Goal: Task Accomplishment & Management: Manage account settings

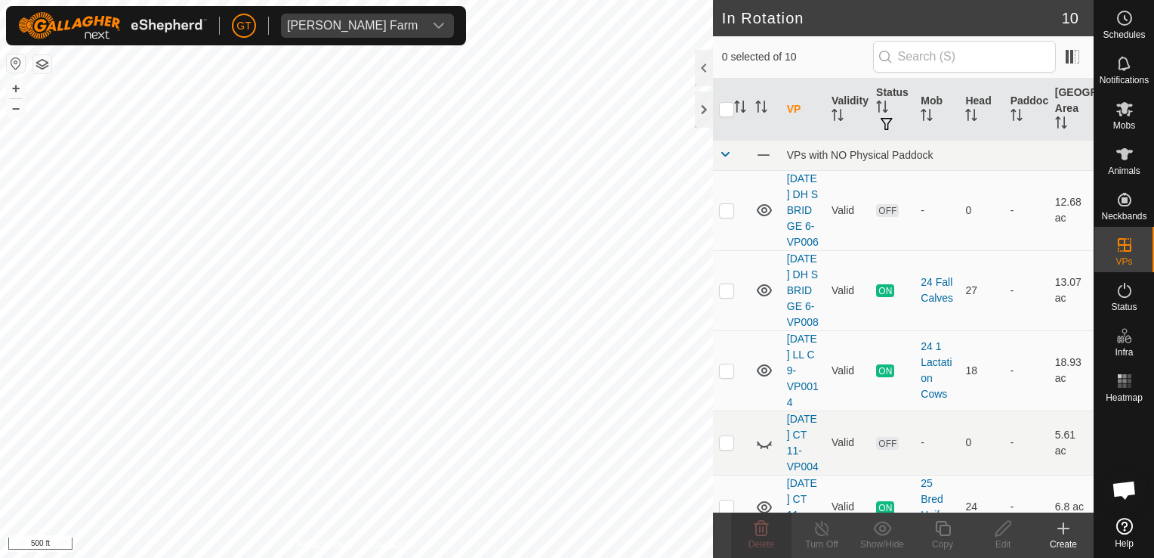
click at [457, 0] on html "[PERSON_NAME] Farm Schedules Notifications Mobs Animals Neckbands VPs Status In…" at bounding box center [577, 279] width 1154 height 558
click at [1129, 155] on icon at bounding box center [1125, 154] width 18 height 18
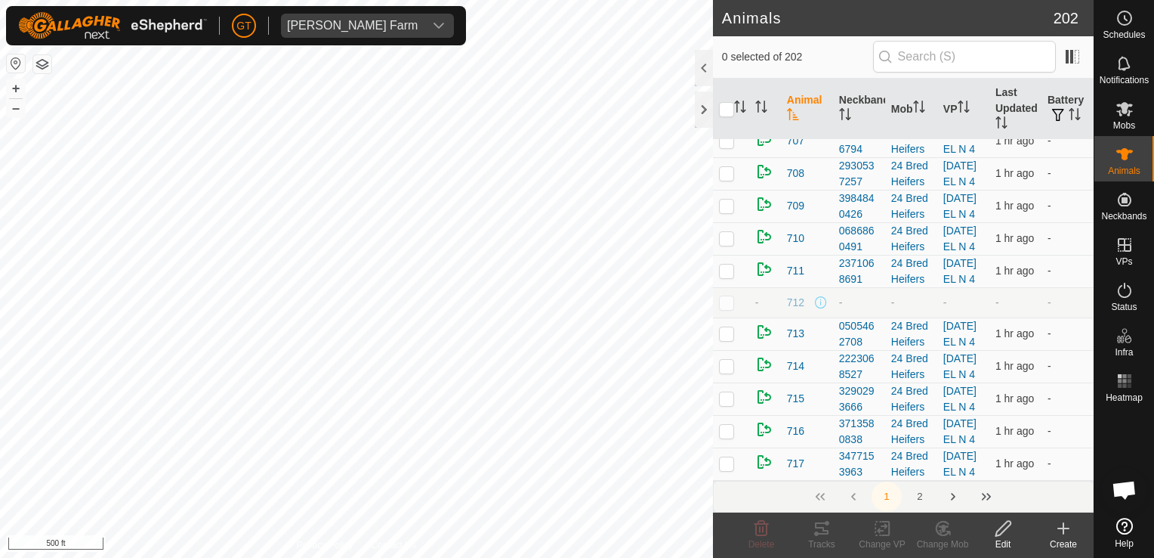
scroll to position [11559, 0]
checkbox input "true"
click at [882, 527] on icon at bounding box center [882, 528] width 19 height 18
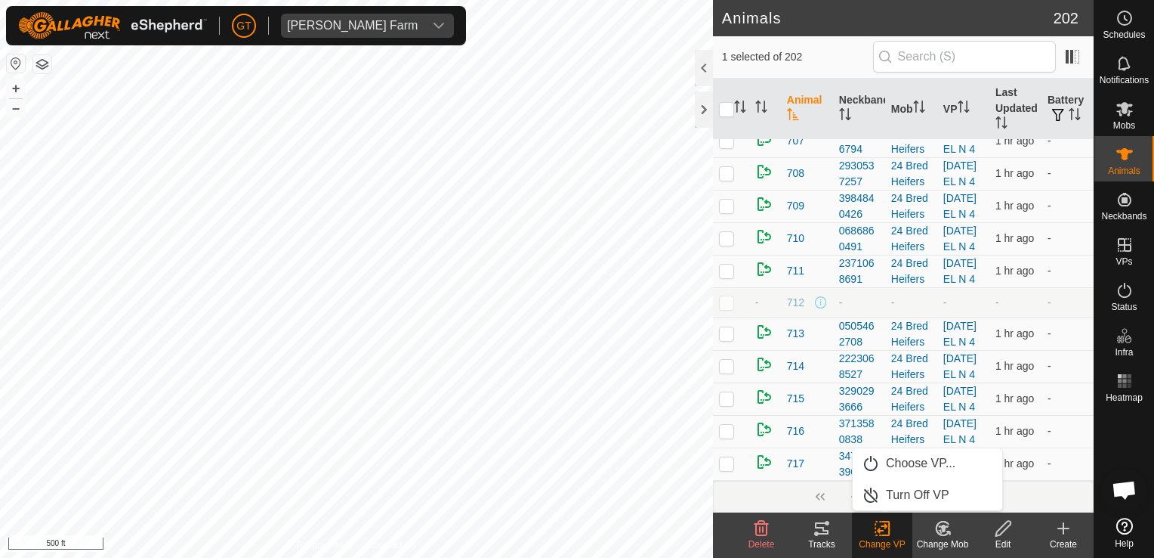
click at [873, 533] on icon at bounding box center [882, 528] width 19 height 18
click at [879, 524] on icon at bounding box center [882, 528] width 19 height 18
click at [943, 521] on icon at bounding box center [943, 528] width 19 height 18
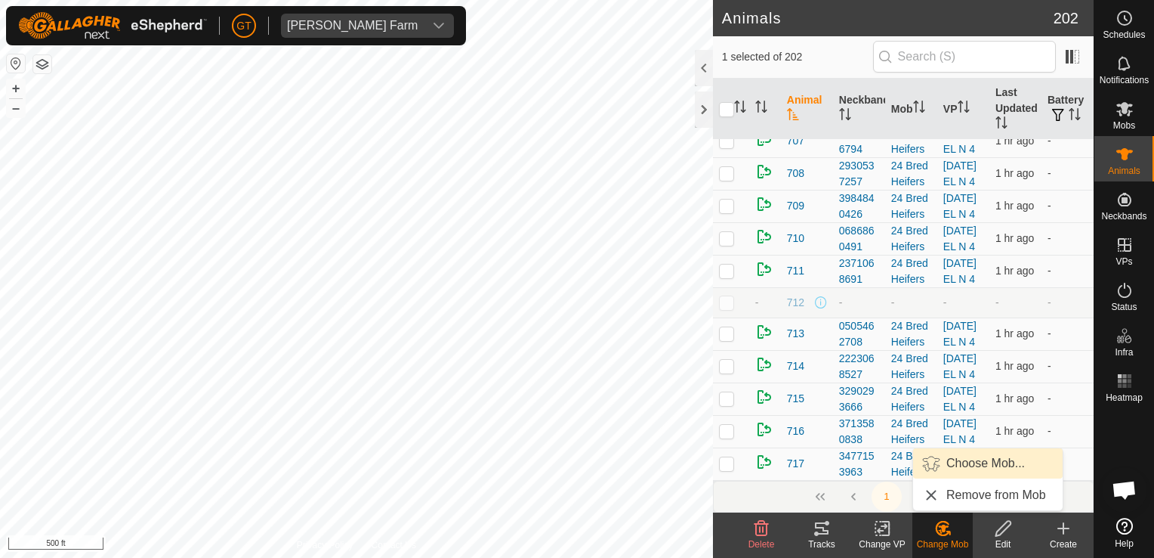
click at [962, 467] on link "Choose Mob..." at bounding box center [988, 463] width 150 height 30
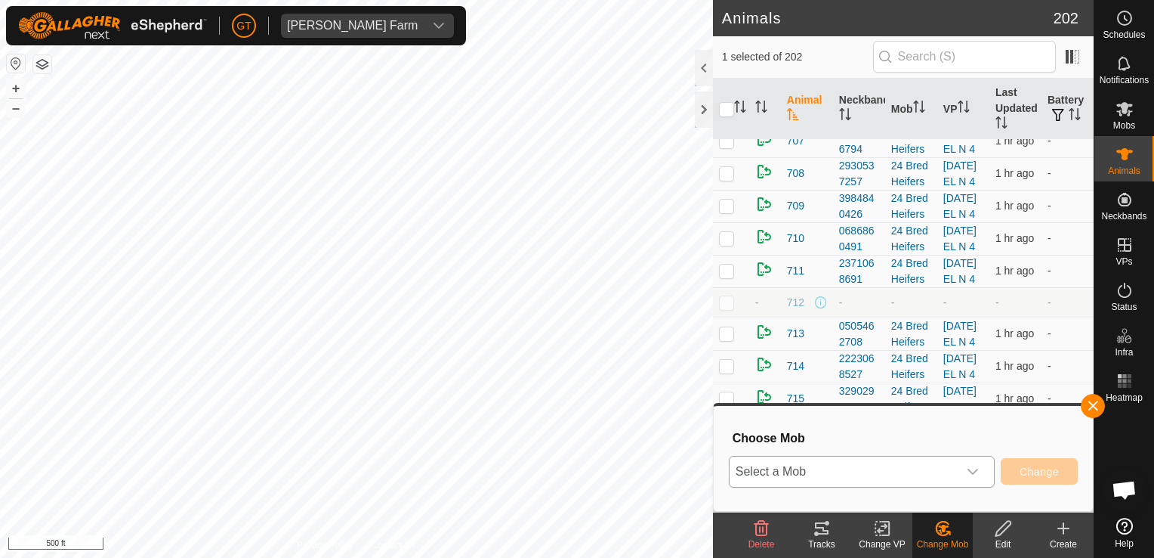
click at [975, 475] on icon "dropdown trigger" at bounding box center [973, 471] width 12 height 12
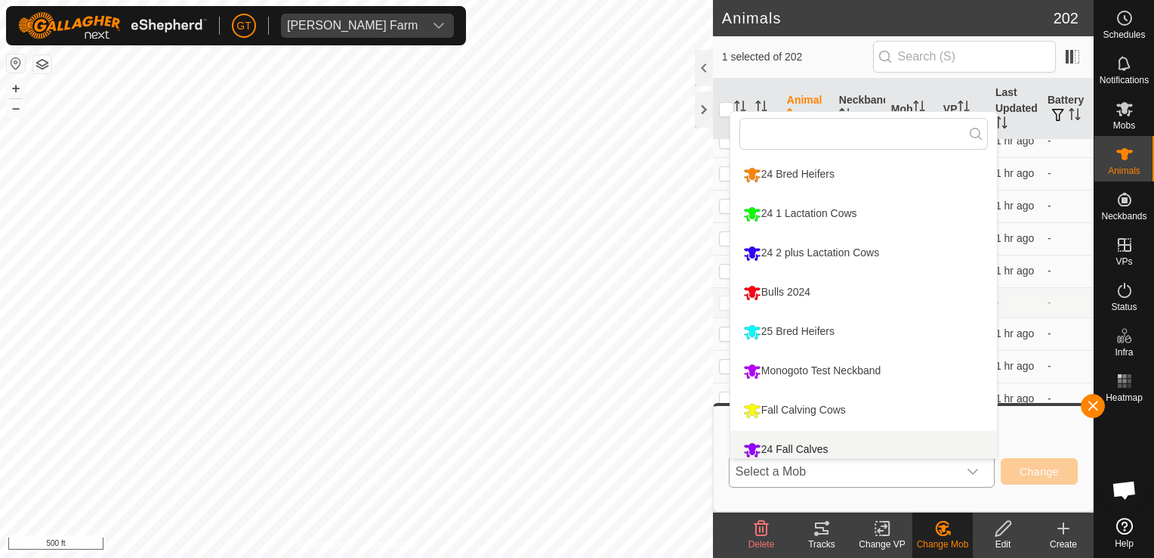
scroll to position [11, 0]
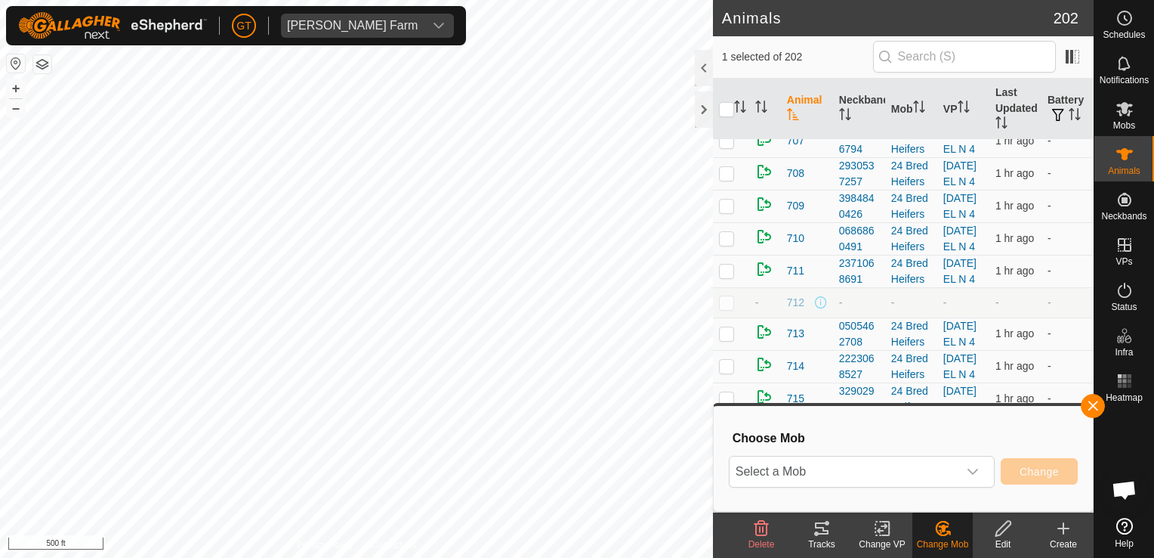
checkbox input "true"
click at [979, 467] on icon "dropdown trigger" at bounding box center [973, 471] width 12 height 12
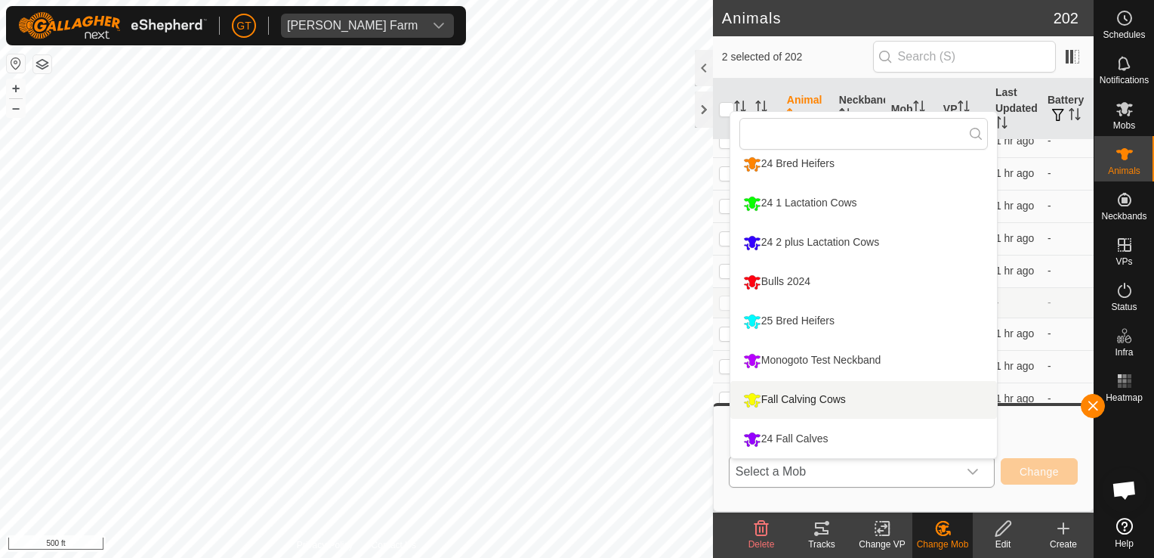
click at [735, 400] on li "Fall Calving Cows" at bounding box center [864, 400] width 267 height 38
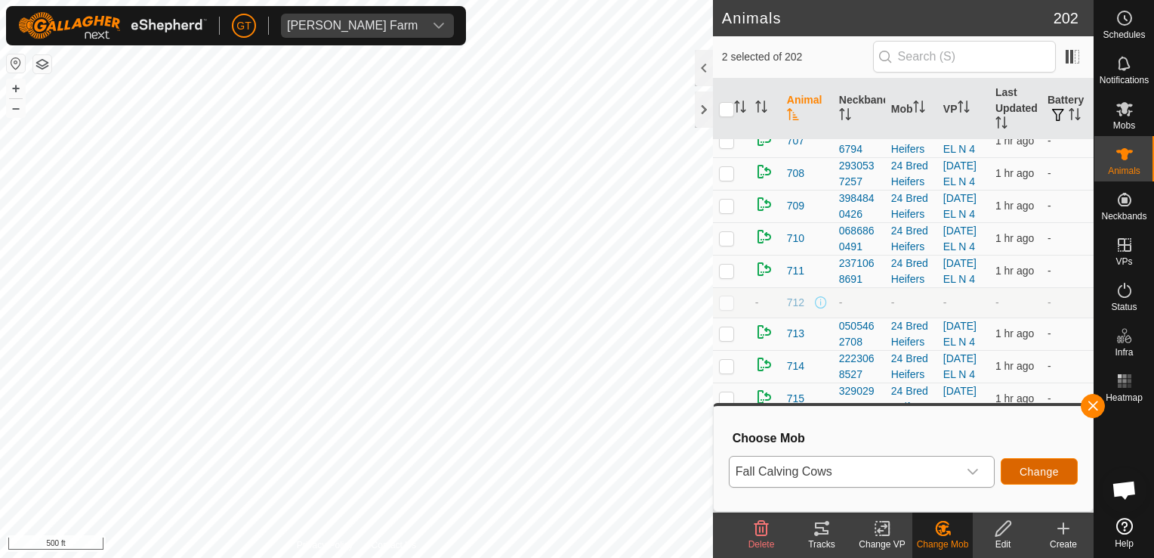
click at [1039, 472] on span "Change" at bounding box center [1039, 471] width 39 height 12
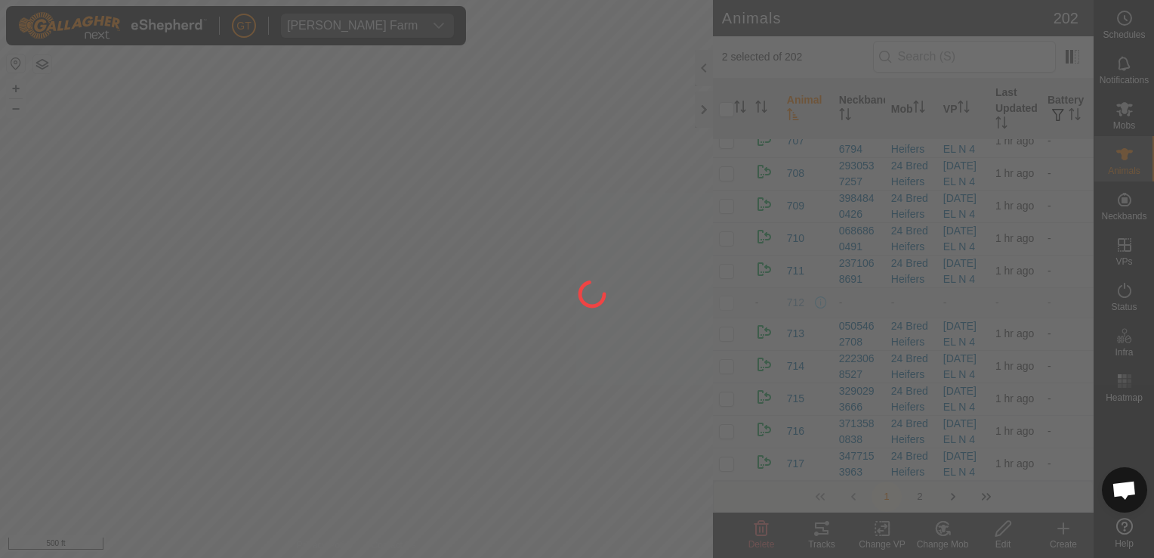
checkbox input "false"
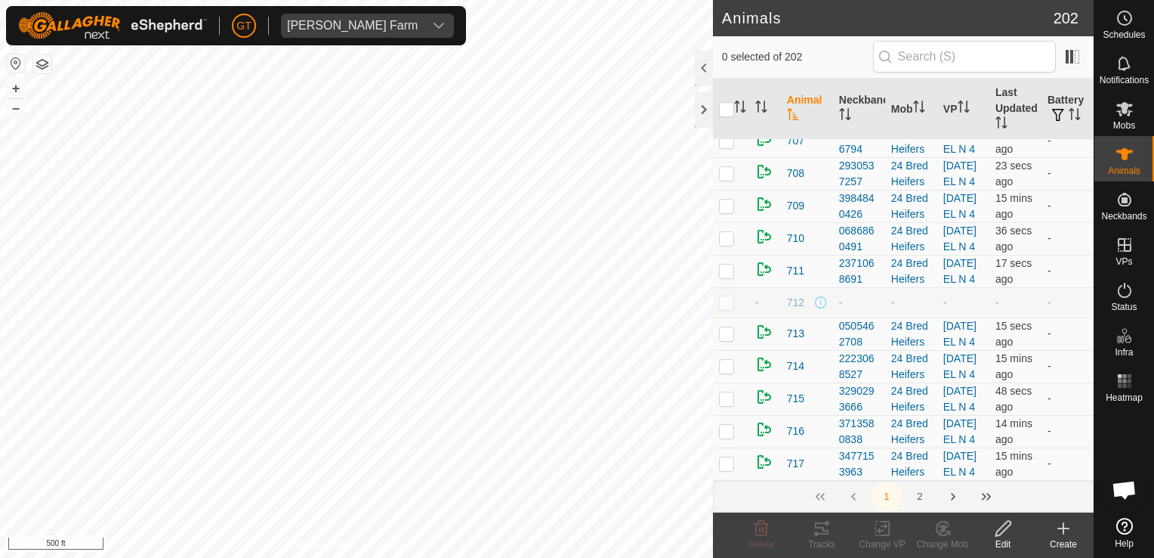
checkbox input "true"
click at [882, 522] on icon at bounding box center [882, 528] width 19 height 18
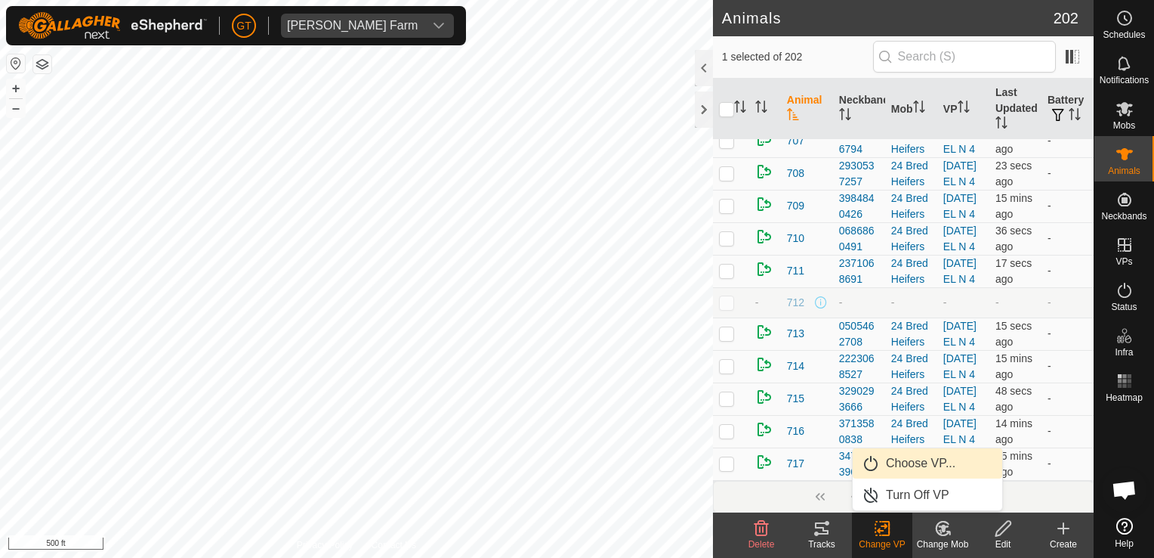
click at [916, 462] on link "Choose VP..." at bounding box center [928, 463] width 150 height 30
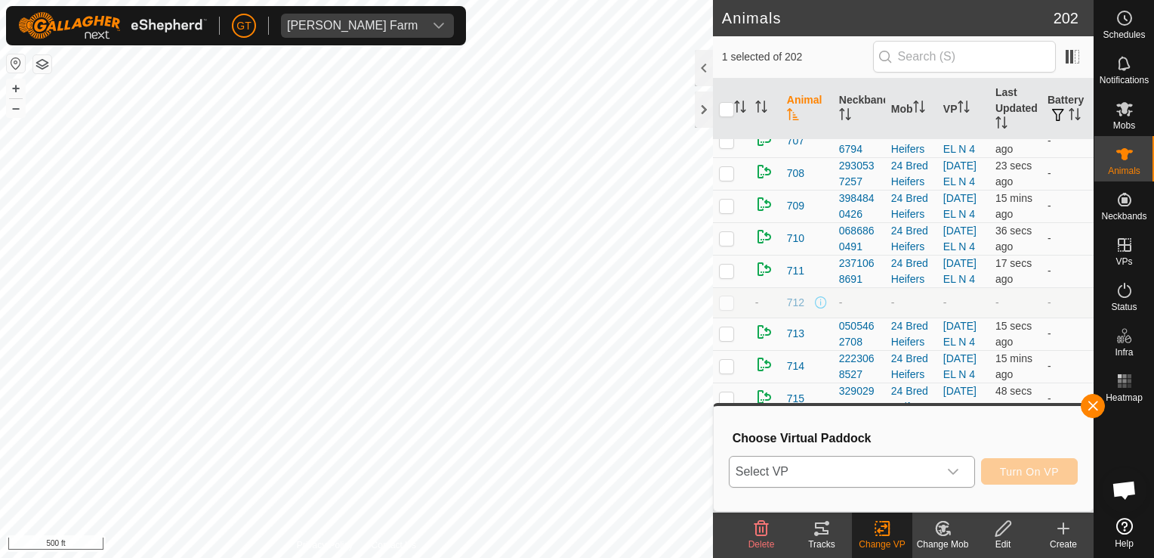
click at [958, 472] on icon "dropdown trigger" at bounding box center [953, 471] width 12 height 12
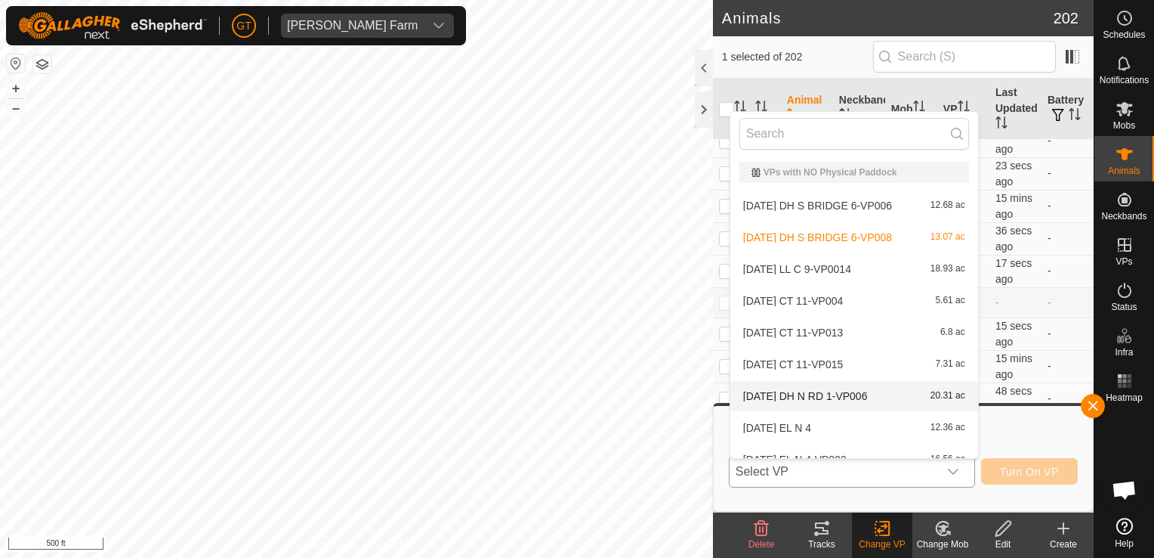
scroll to position [17, 0]
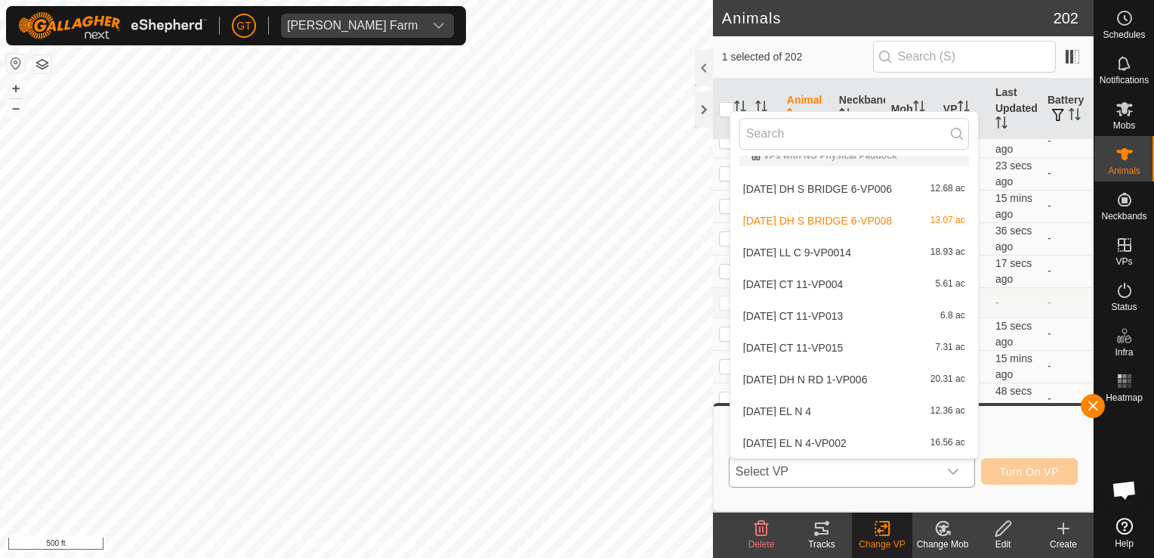
click at [731, 325] on body "[PERSON_NAME] Farm Schedules Notifications Mobs Animals Neckbands VPs Status In…" at bounding box center [577, 279] width 1154 height 558
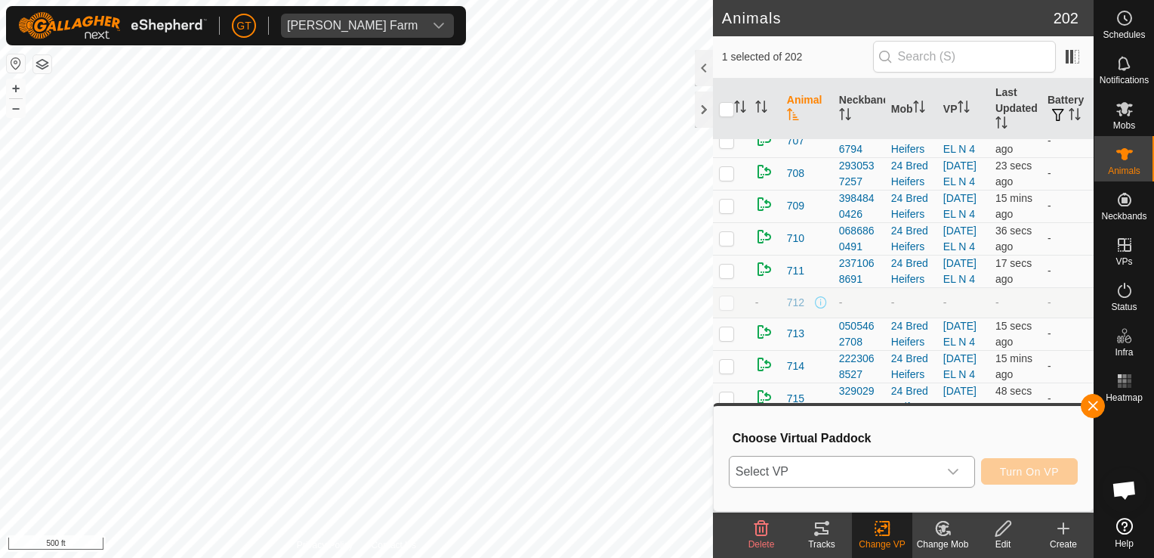
click at [714, 375] on div "Animals 202 1 selected of 202 Animal Neckband Mob VP Last Updated Battery - 043…" at bounding box center [547, 279] width 1094 height 558
click at [956, 471] on icon "dropdown trigger" at bounding box center [953, 471] width 12 height 12
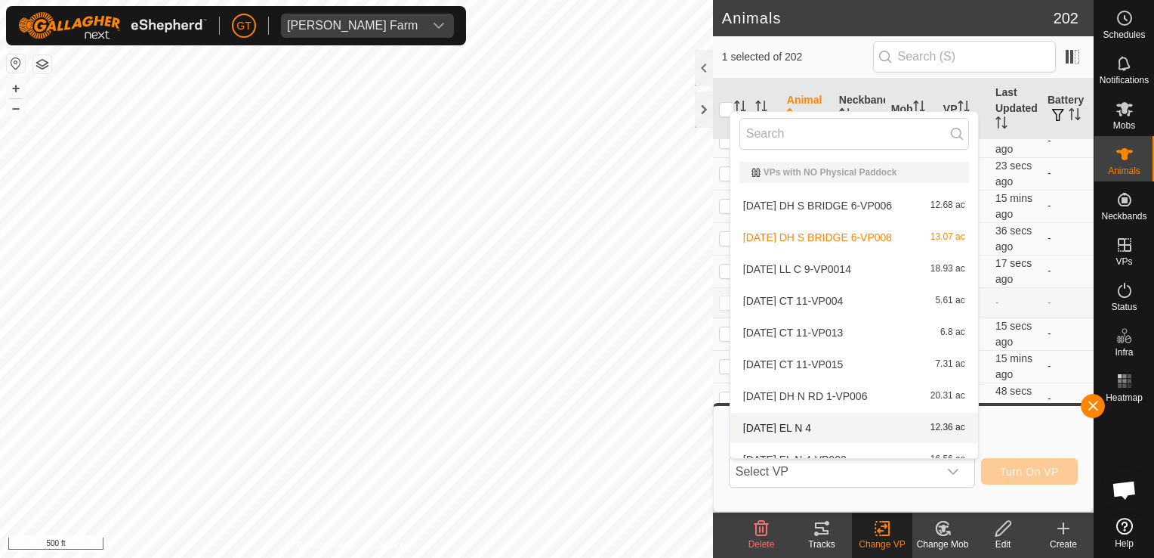
scroll to position [17, 0]
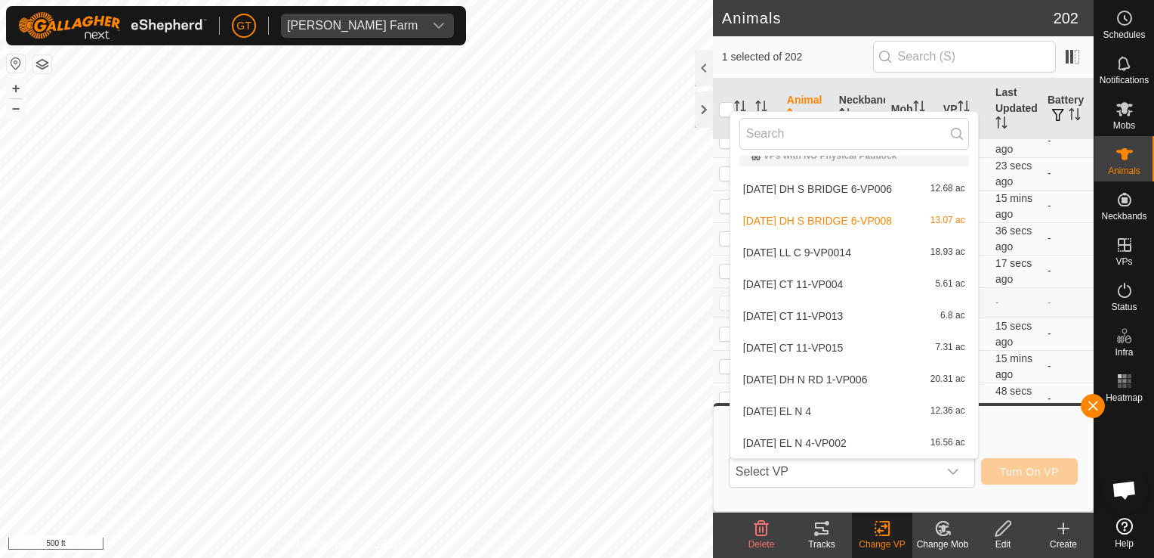
click at [882, 384] on li "[DATE] DH N RD 1-VP006 20.31 ac" at bounding box center [855, 379] width 248 height 30
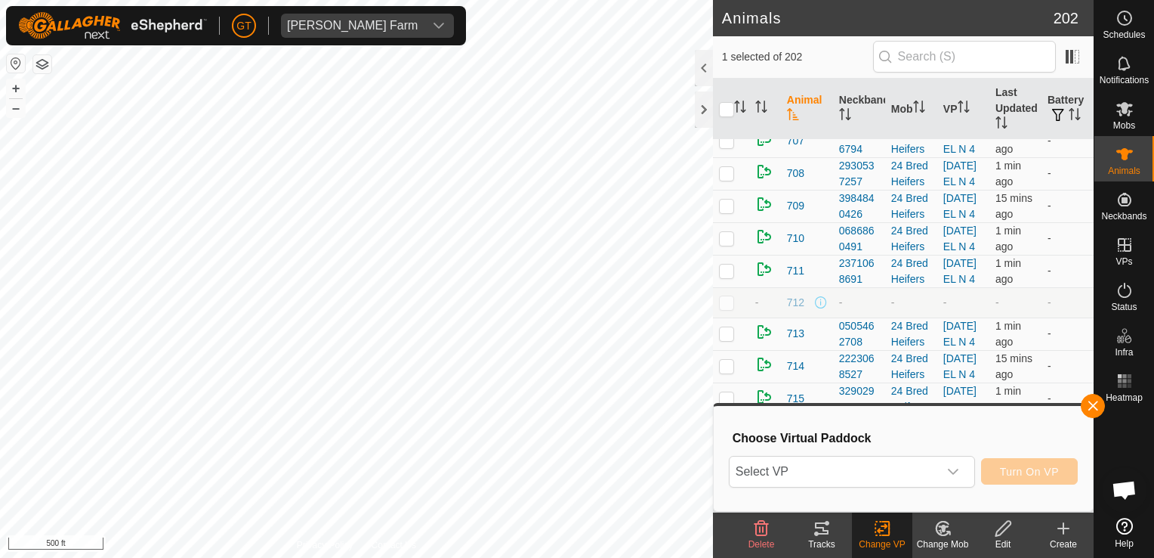
click at [230, 557] on html "[PERSON_NAME] Farm Schedules Notifications Mobs Animals Neckbands VPs Status In…" at bounding box center [577, 279] width 1154 height 558
click at [956, 473] on icon "dropdown trigger" at bounding box center [953, 471] width 11 height 6
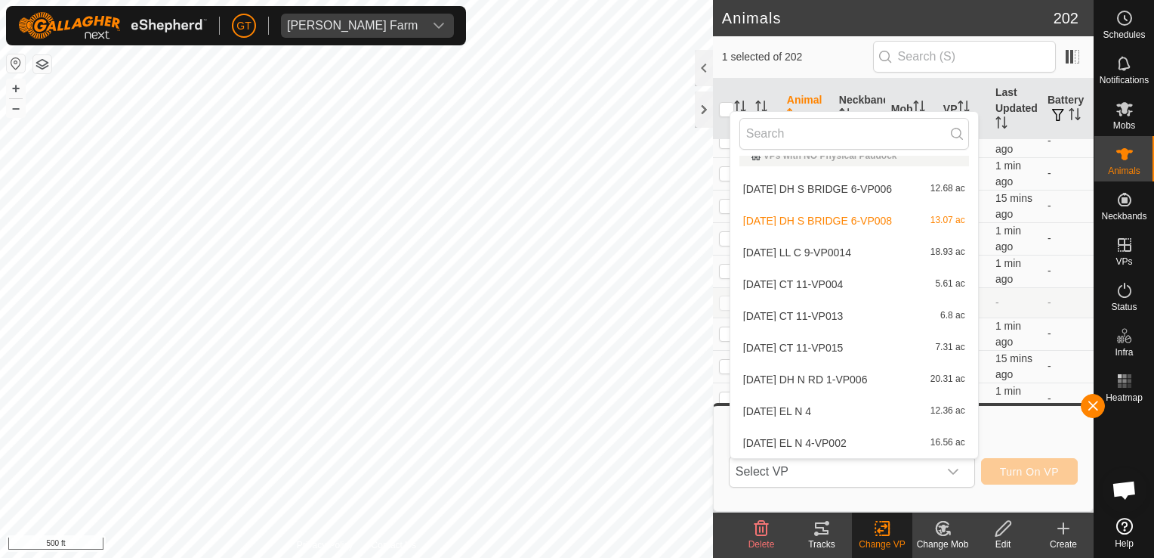
click at [885, 382] on li "[DATE] DH N RD 1-VP006 20.31 ac" at bounding box center [855, 379] width 248 height 30
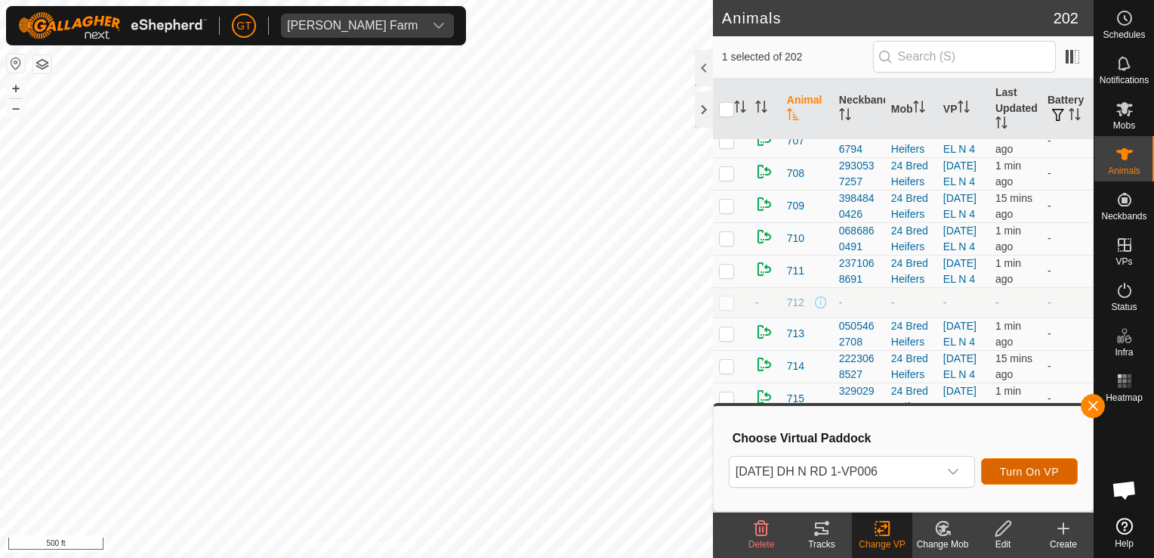
click at [1043, 467] on span "Turn On VP" at bounding box center [1029, 471] width 59 height 12
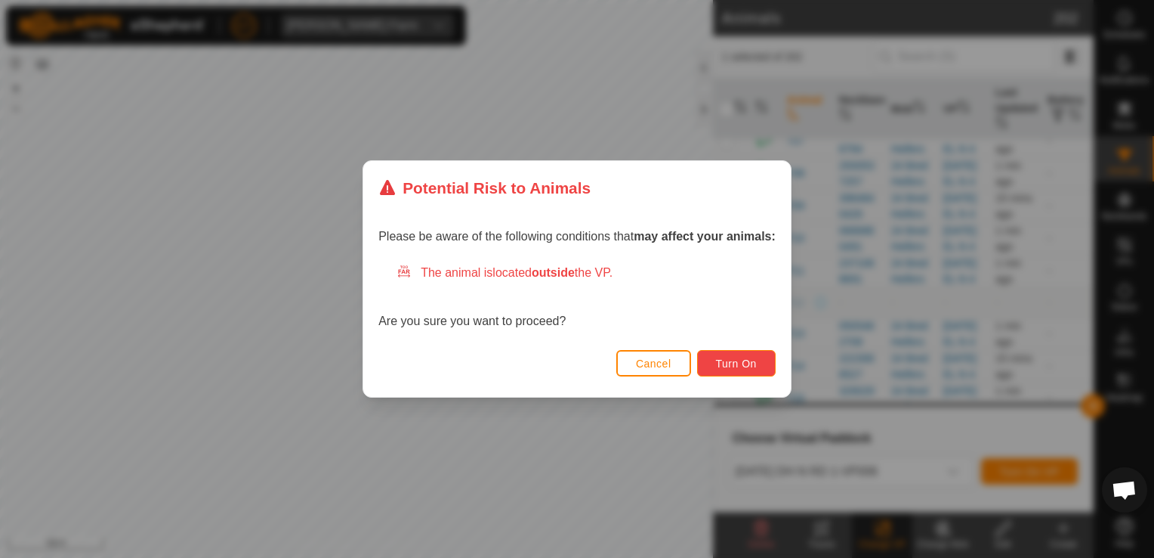
click at [737, 371] on button "Turn On" at bounding box center [736, 363] width 79 height 26
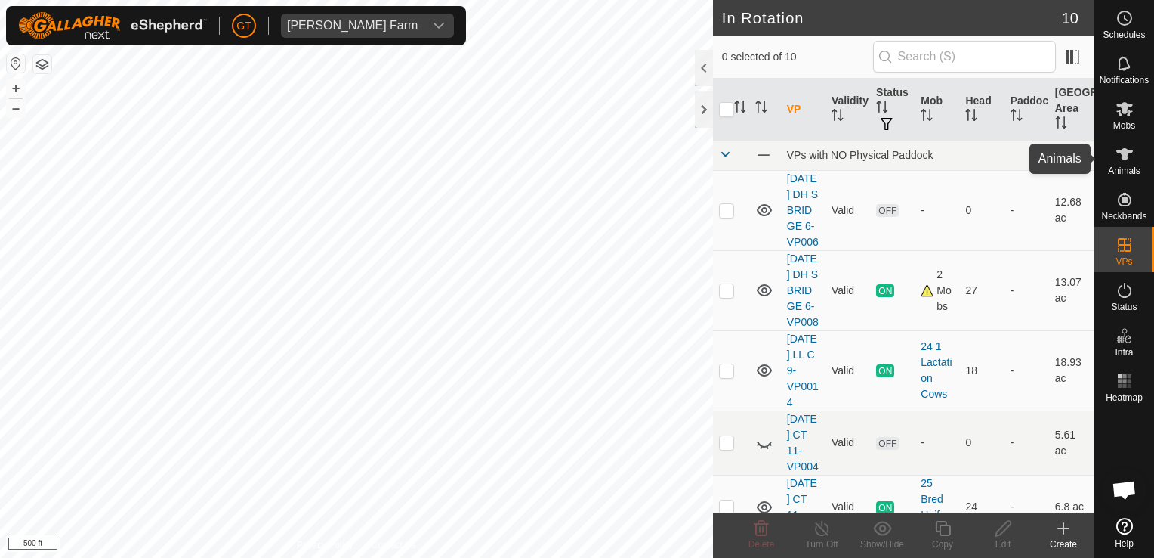
click at [1121, 159] on icon at bounding box center [1125, 154] width 18 height 18
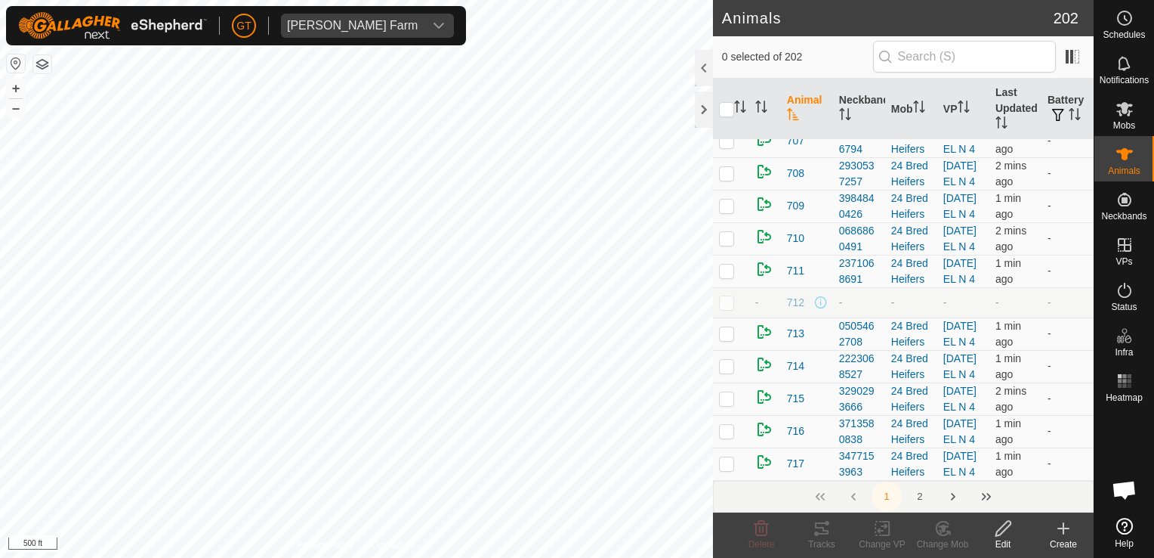
scroll to position [11685, 0]
checkbox input "false"
drag, startPoint x: 771, startPoint y: 442, endPoint x: 781, endPoint y: 397, distance: 45.8
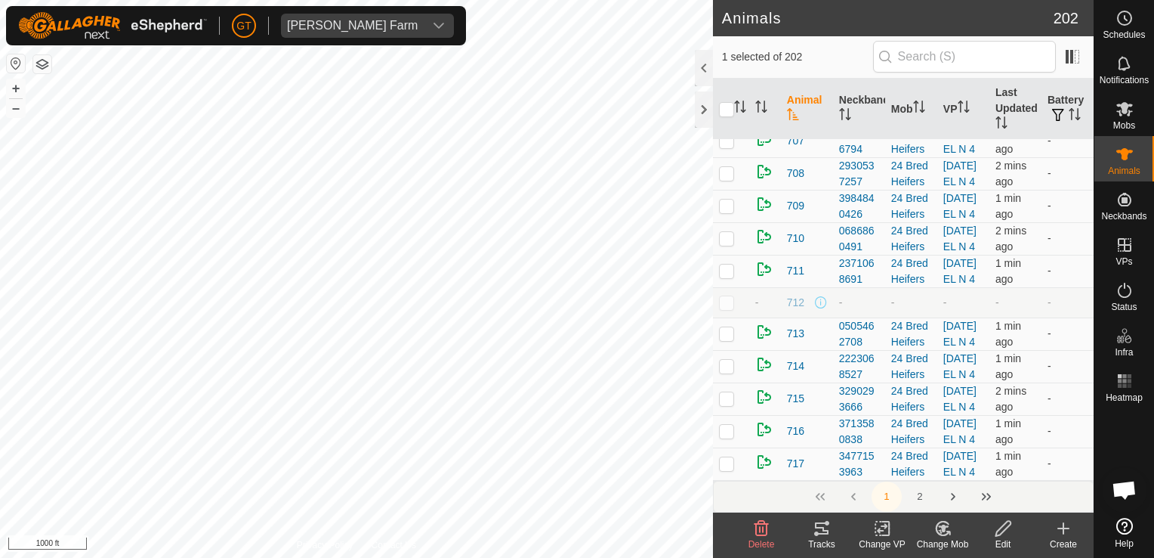
click at [939, 523] on icon at bounding box center [942, 528] width 13 height 14
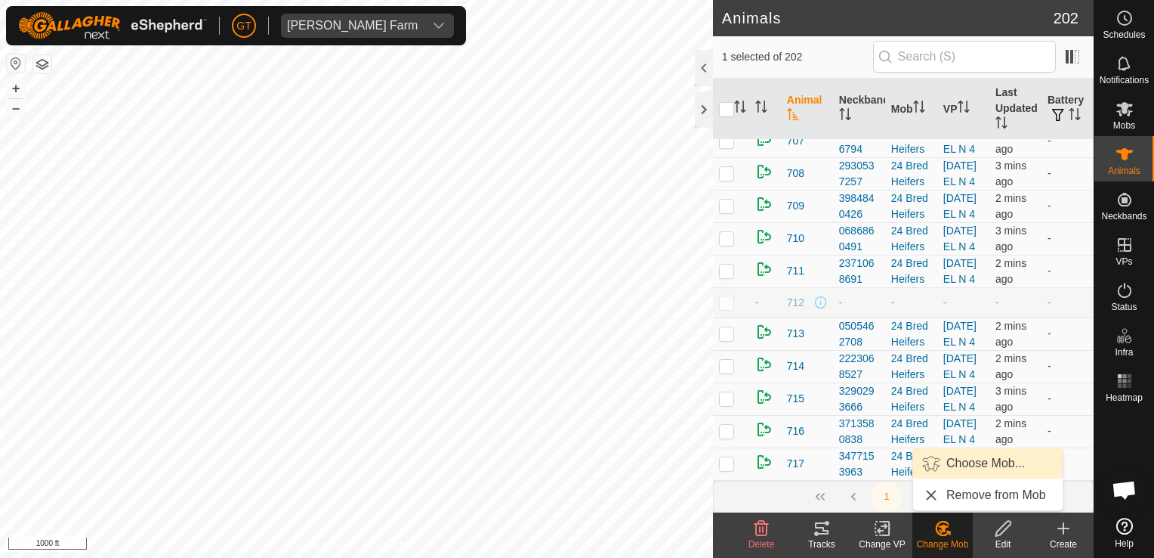
click at [947, 468] on link "Choose Mob..." at bounding box center [988, 463] width 150 height 30
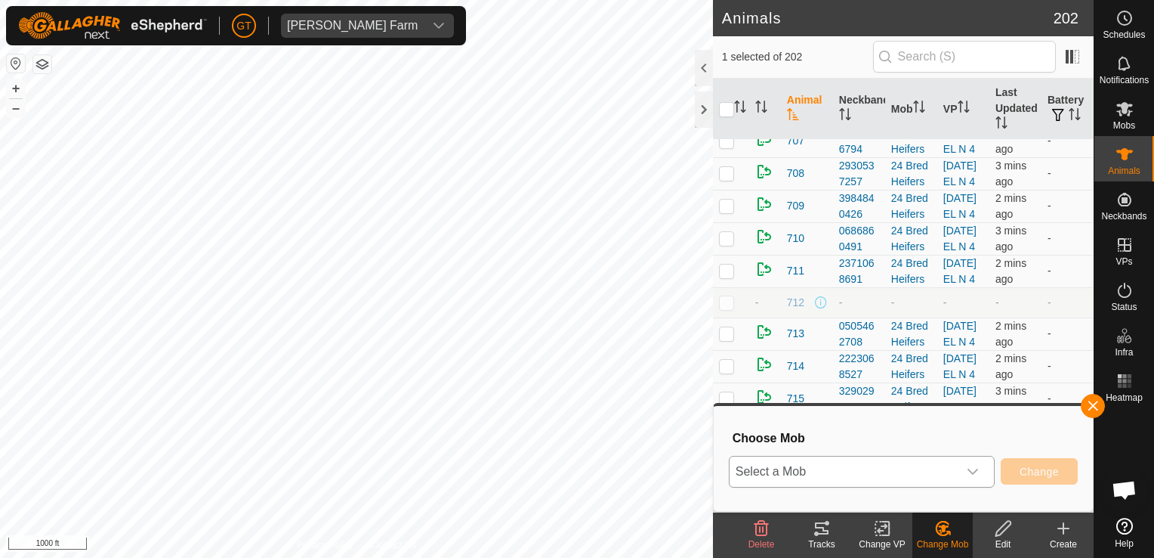
click at [975, 479] on div "dropdown trigger" at bounding box center [973, 471] width 30 height 30
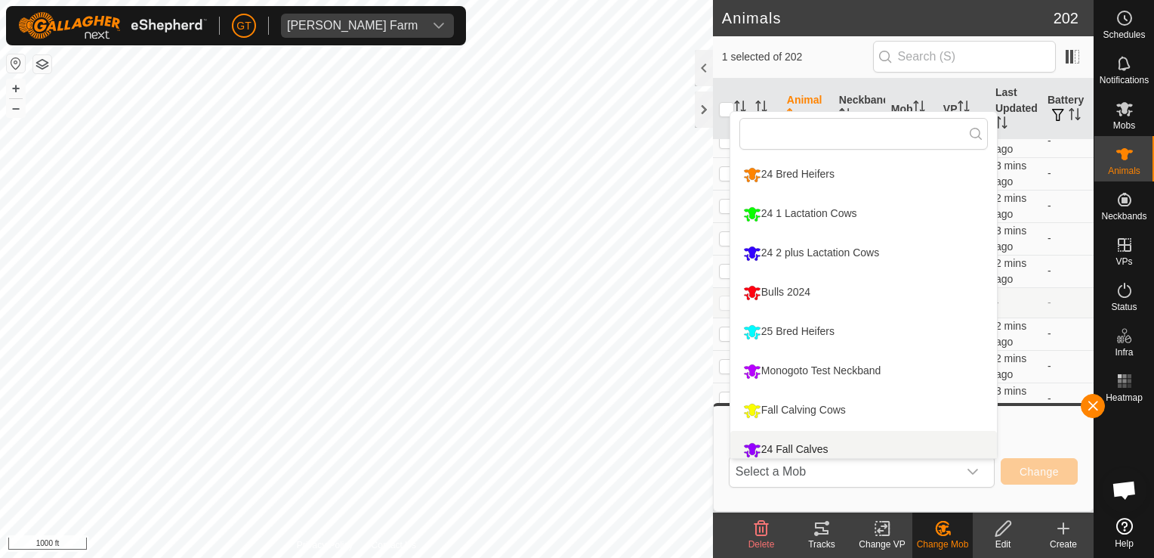
scroll to position [11, 0]
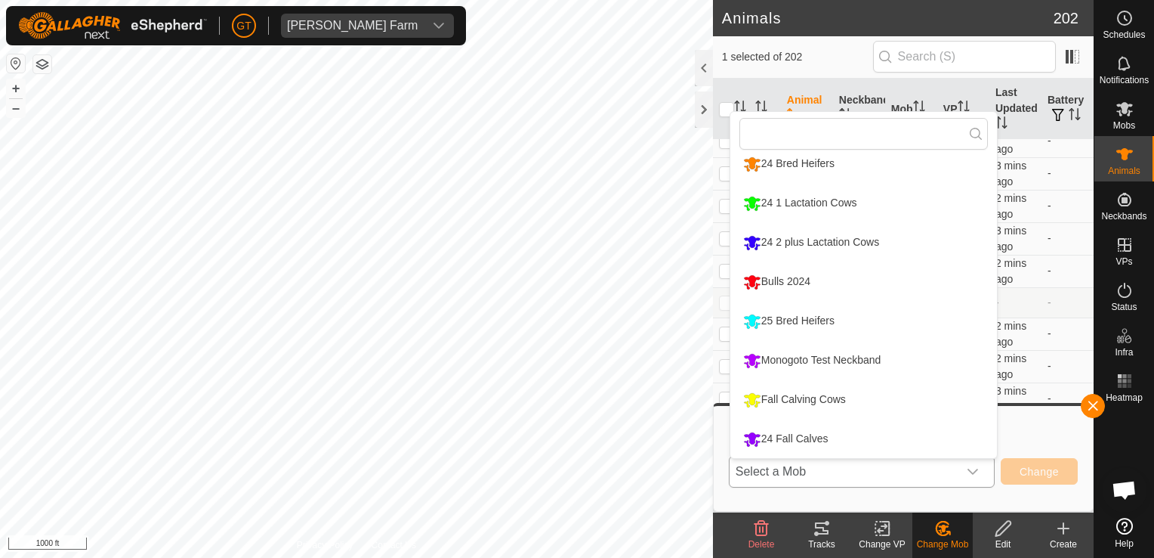
click at [774, 440] on li "24 Fall Calves" at bounding box center [864, 439] width 267 height 38
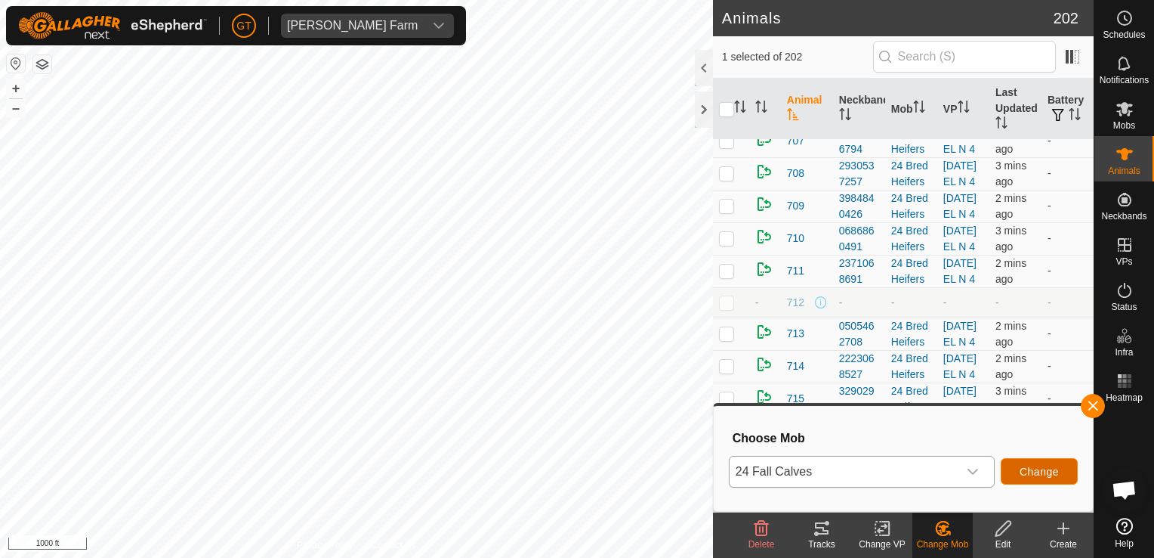
click at [1042, 470] on span "Change" at bounding box center [1039, 471] width 39 height 12
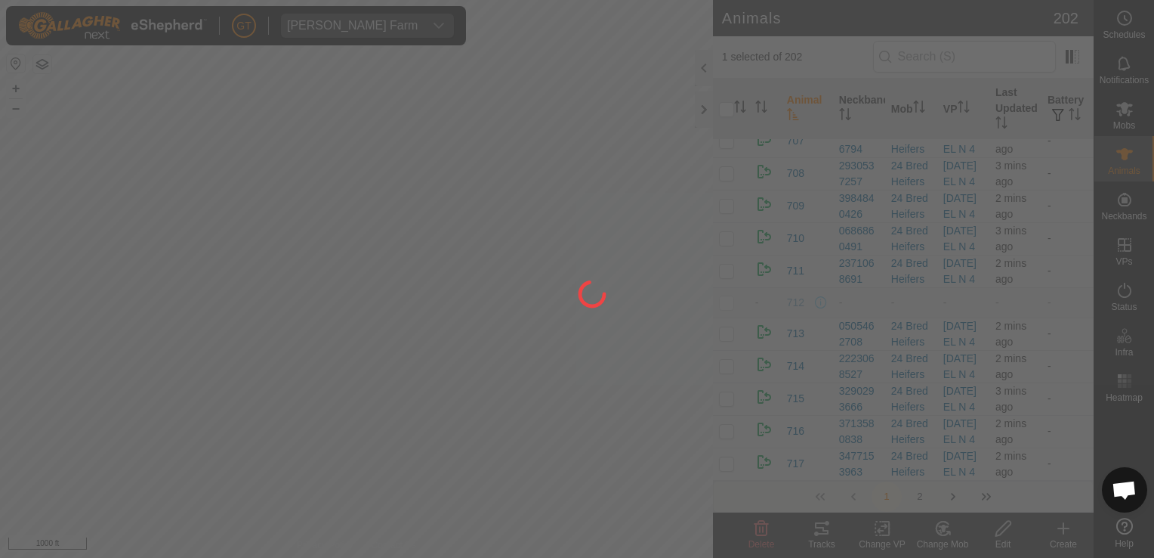
checkbox input "false"
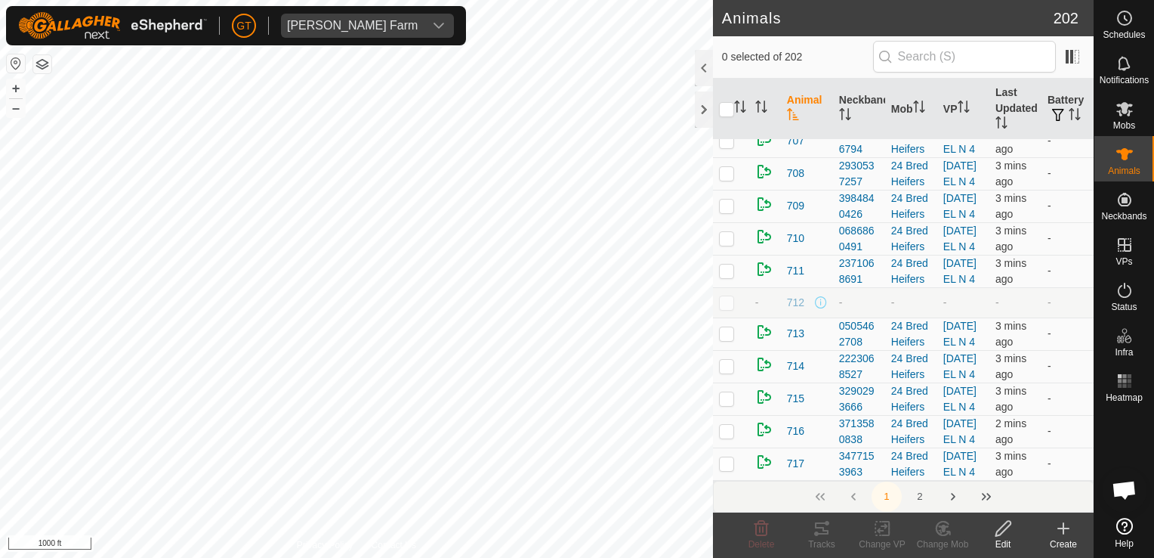
checkbox input "false"
